Goal: Task Accomplishment & Management: Use online tool/utility

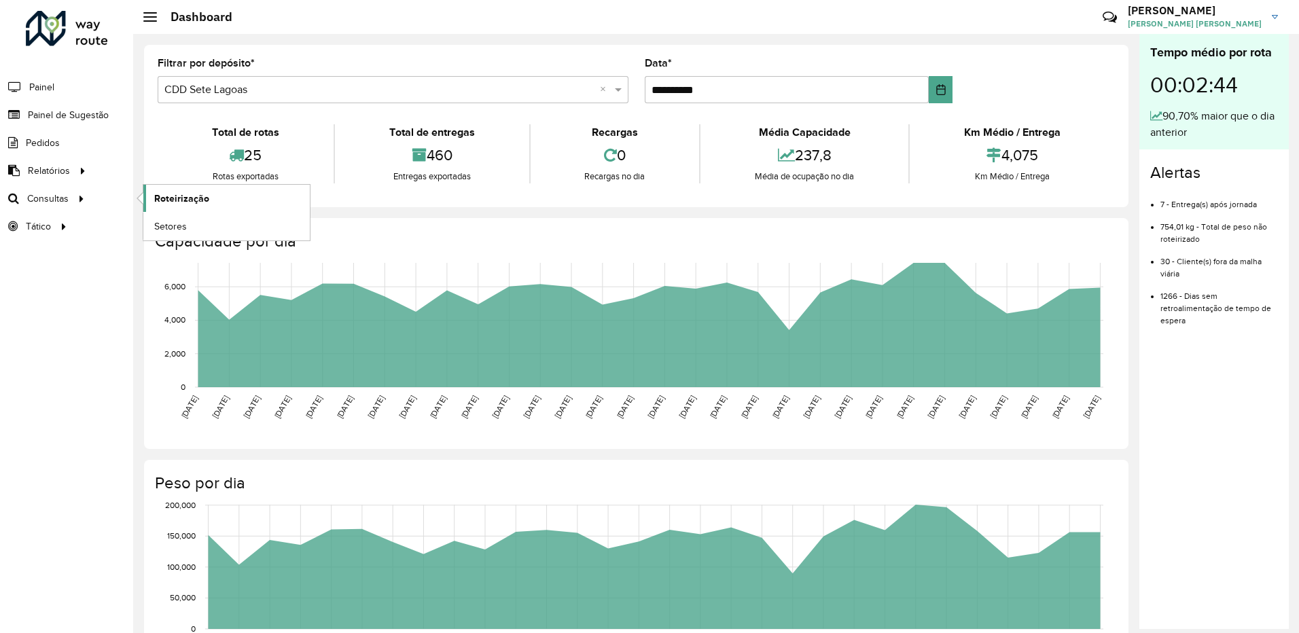
click at [162, 196] on span "Roteirização" at bounding box center [181, 199] width 55 height 14
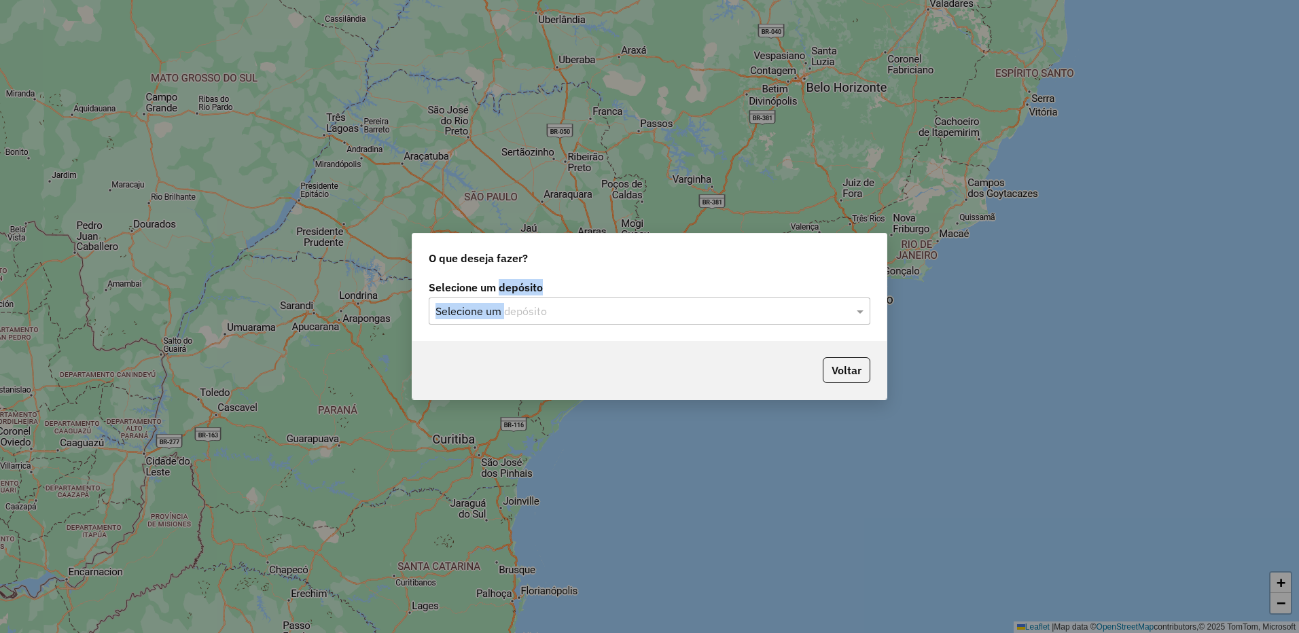
drag, startPoint x: 502, startPoint y: 297, endPoint x: 508, endPoint y: 312, distance: 16.2
click at [506, 303] on div "Selecione um depósito Selecione um depósito" at bounding box center [650, 304] width 442 height 42
click at [508, 315] on input "text" at bounding box center [636, 312] width 401 height 16
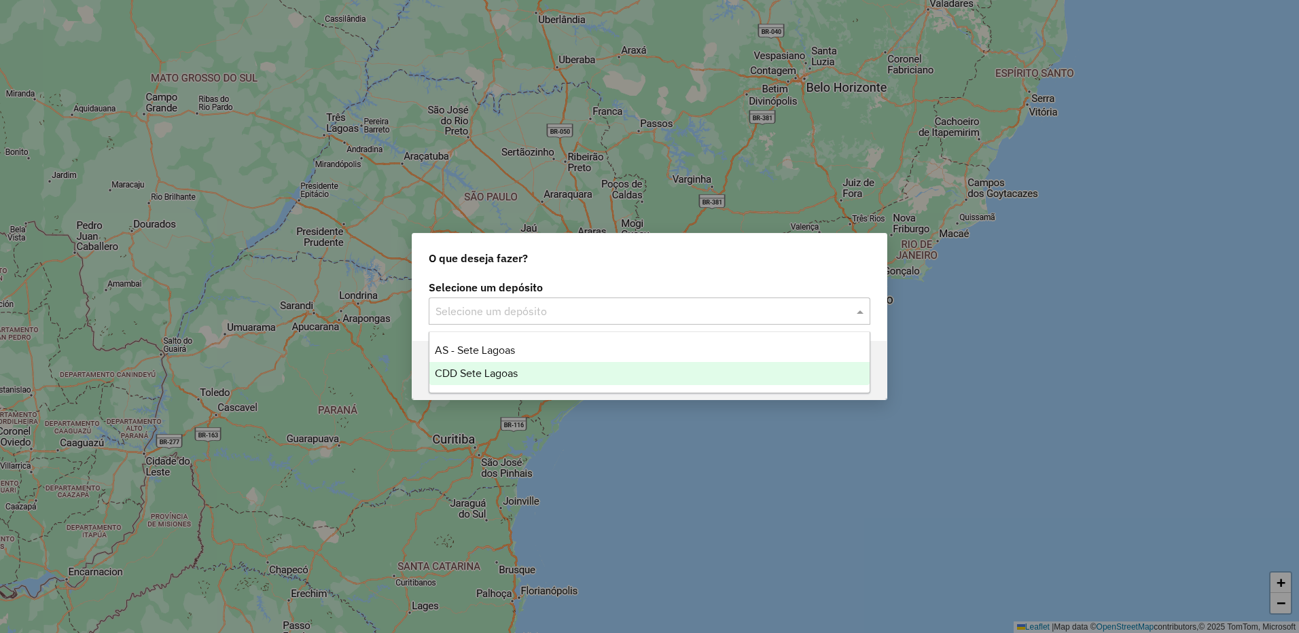
click at [521, 373] on div "CDD Sete Lagoas" at bounding box center [649, 373] width 440 height 23
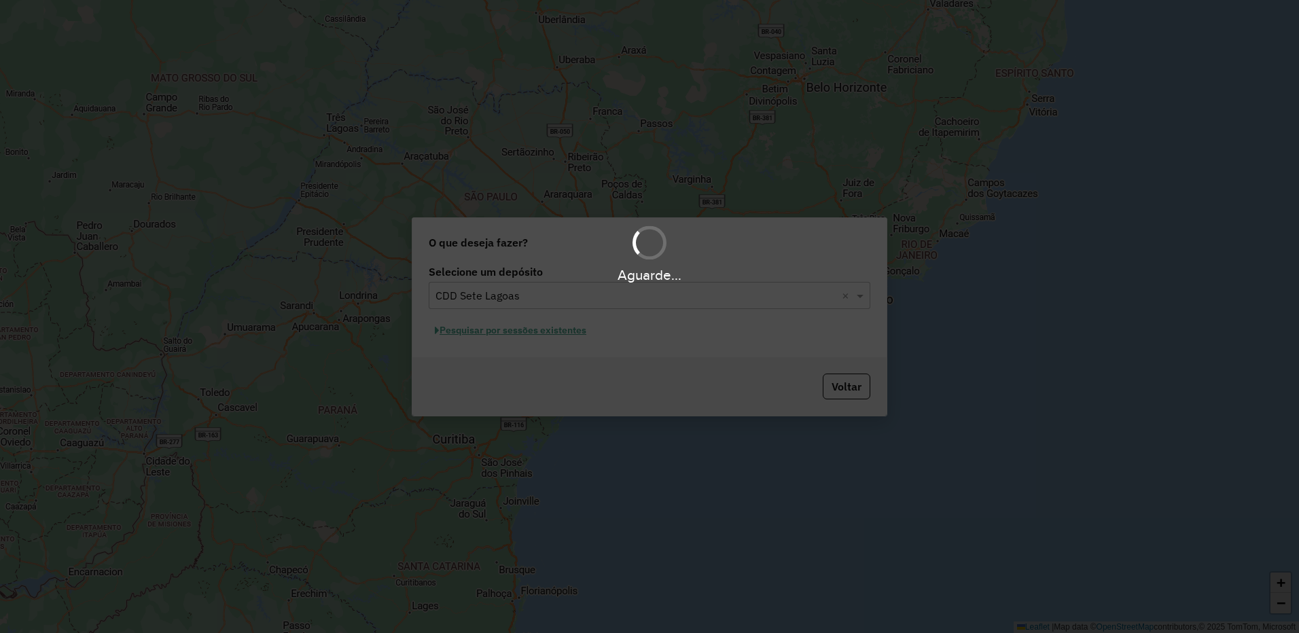
click at [520, 338] on div "Aguarde..." at bounding box center [649, 316] width 1299 height 633
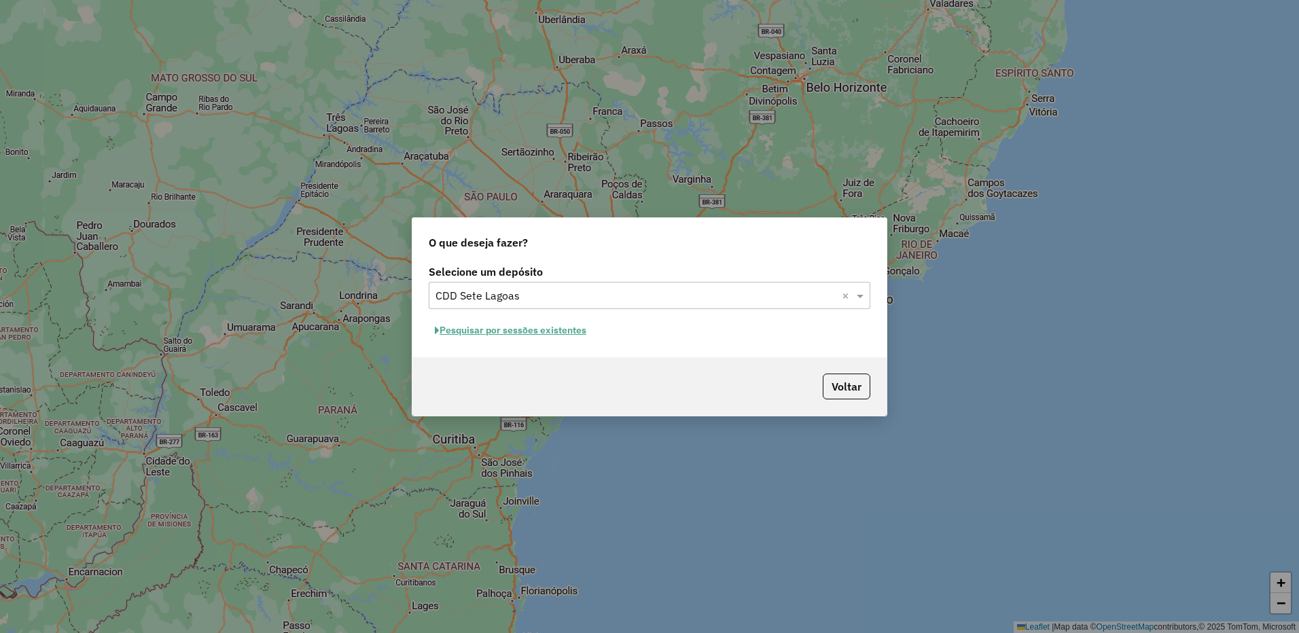
click at [538, 338] on button "Pesquisar por sessões existentes" at bounding box center [511, 330] width 164 height 21
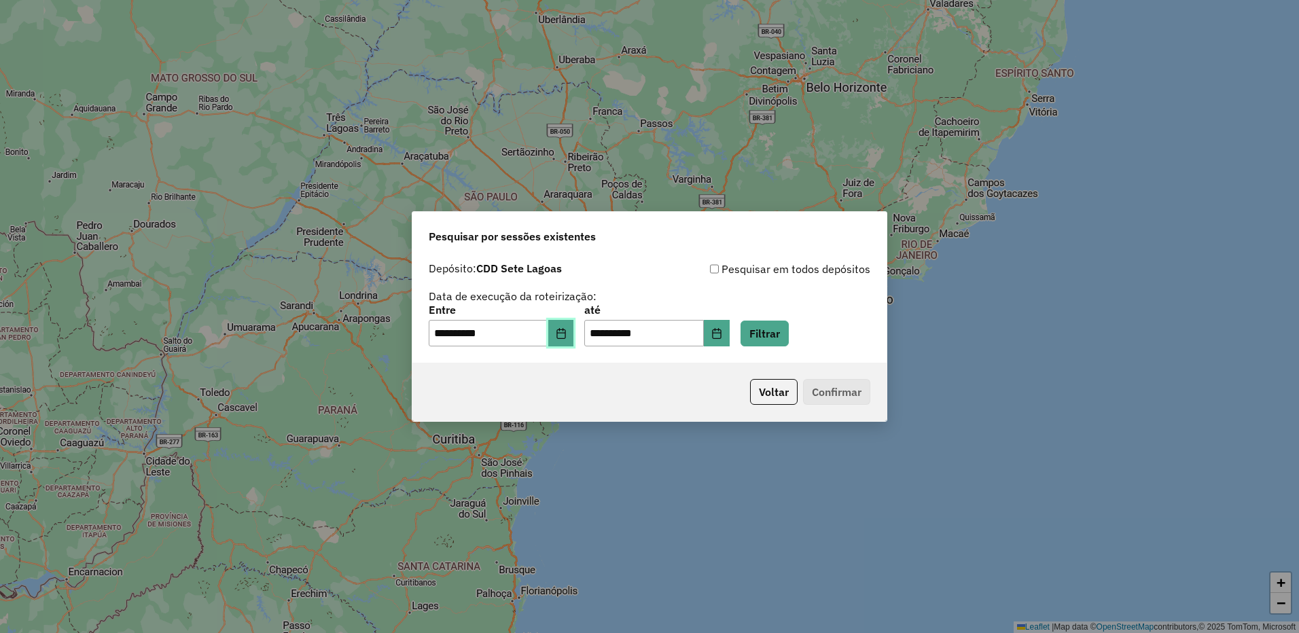
click at [564, 333] on button "Choose Date" at bounding box center [561, 333] width 26 height 27
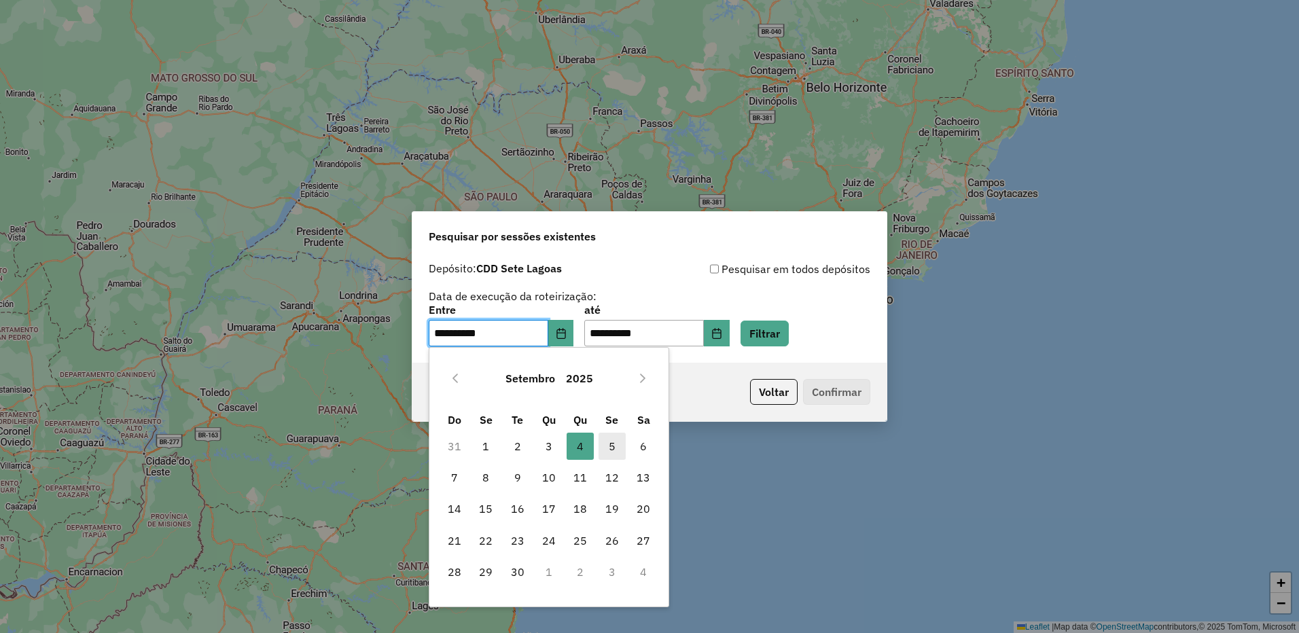
click at [615, 442] on span "5" at bounding box center [612, 446] width 27 height 27
type input "**********"
click at [615, 442] on div "**********" at bounding box center [649, 316] width 1299 height 633
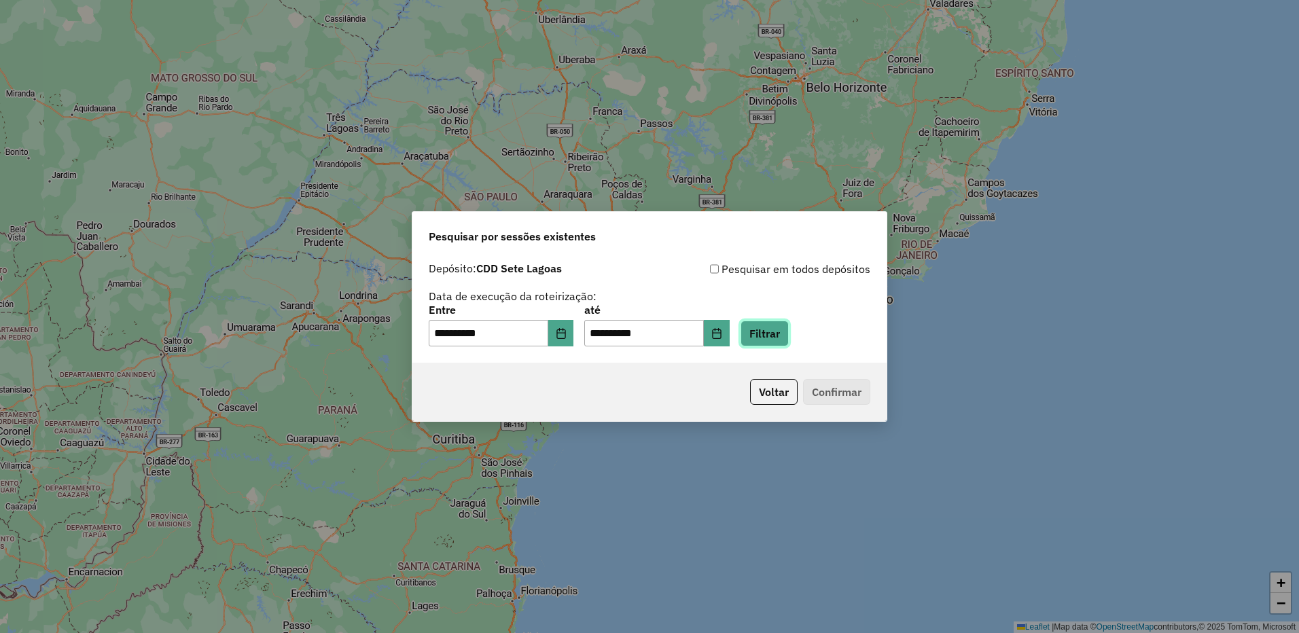
click at [779, 337] on button "Filtrar" at bounding box center [765, 334] width 48 height 26
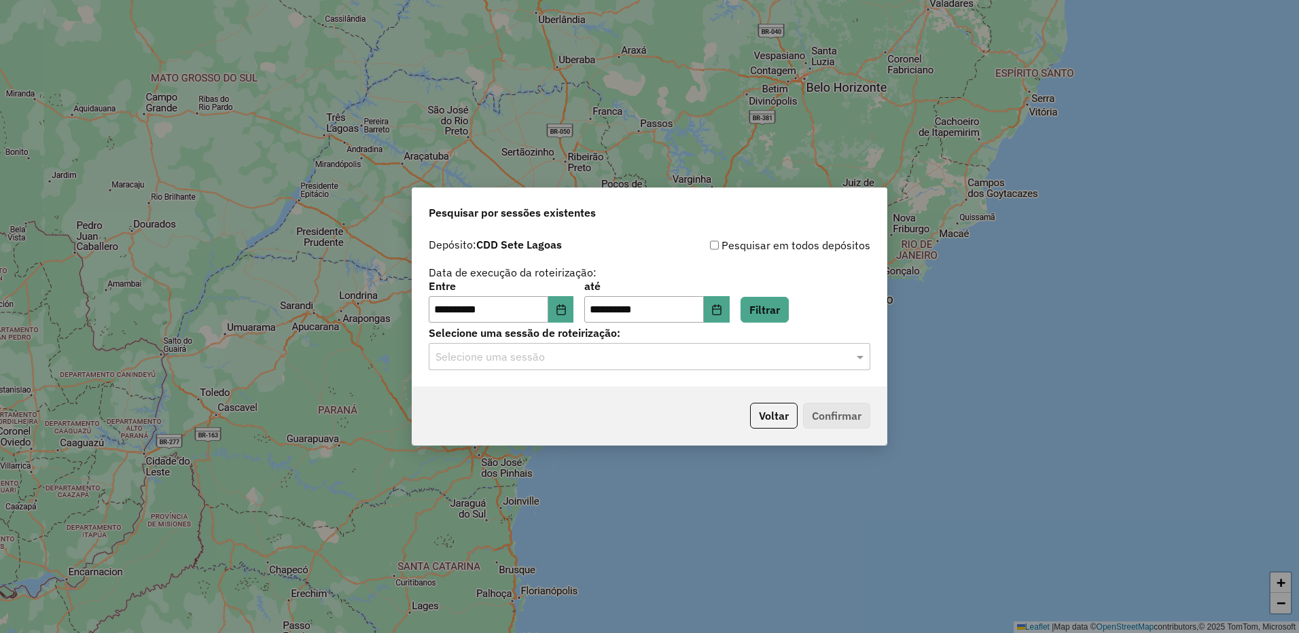
click at [663, 365] on input "text" at bounding box center [636, 357] width 401 height 16
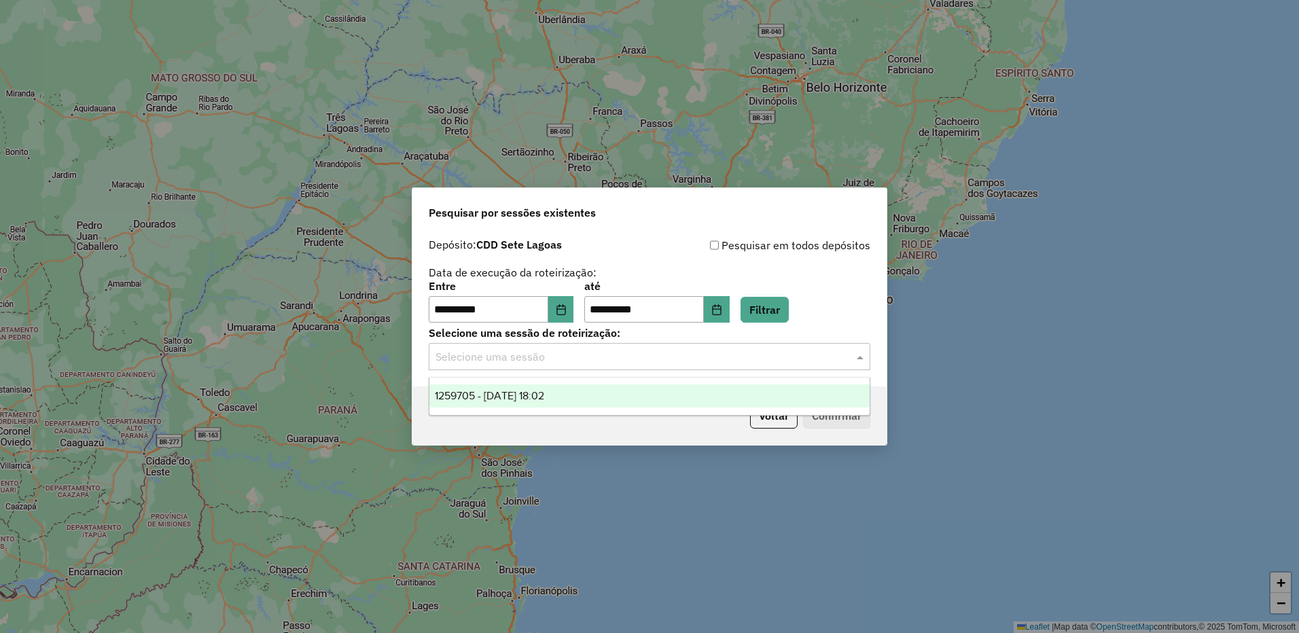
click at [631, 398] on div "1259705 - 05/09/2025 18:02" at bounding box center [649, 396] width 440 height 23
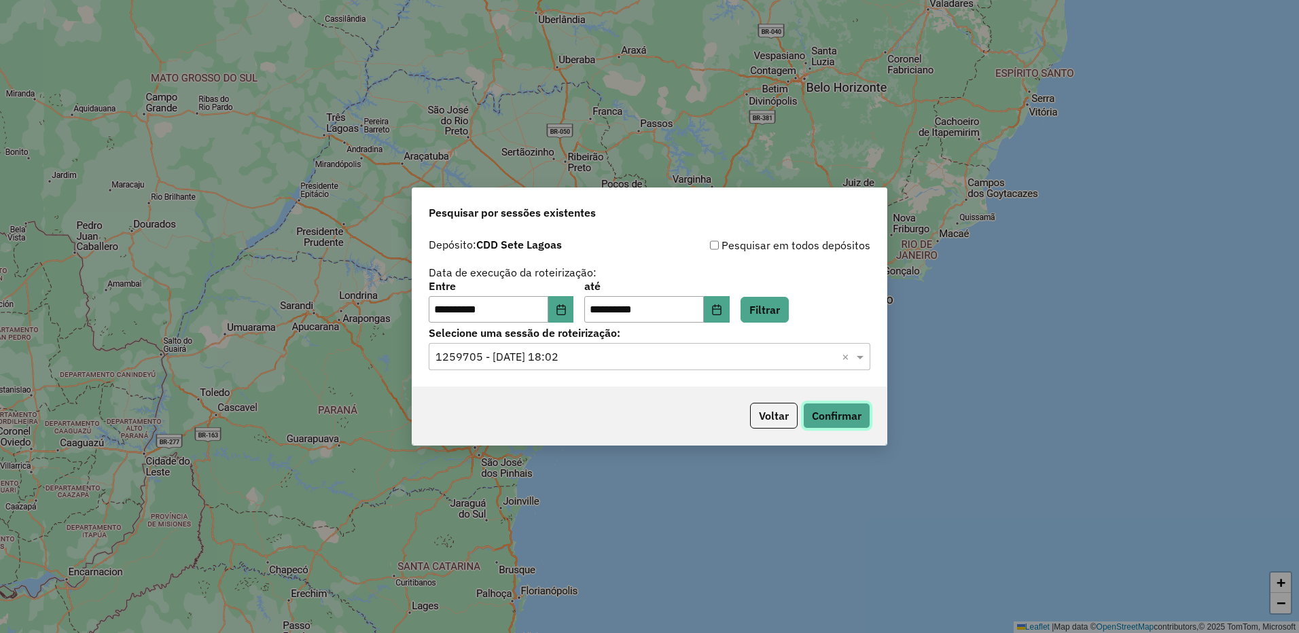
click at [833, 420] on button "Confirmar" at bounding box center [836, 416] width 67 height 26
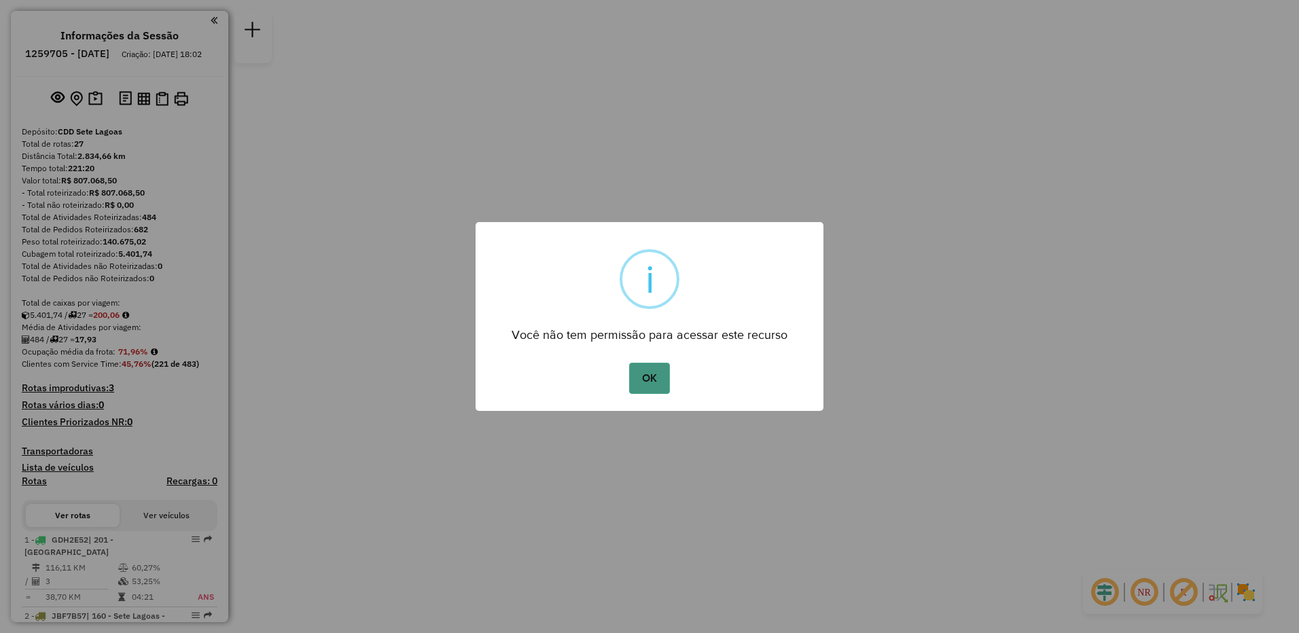
click at [643, 376] on button "OK" at bounding box center [649, 378] width 40 height 31
